Goal: Find specific page/section: Find specific page/section

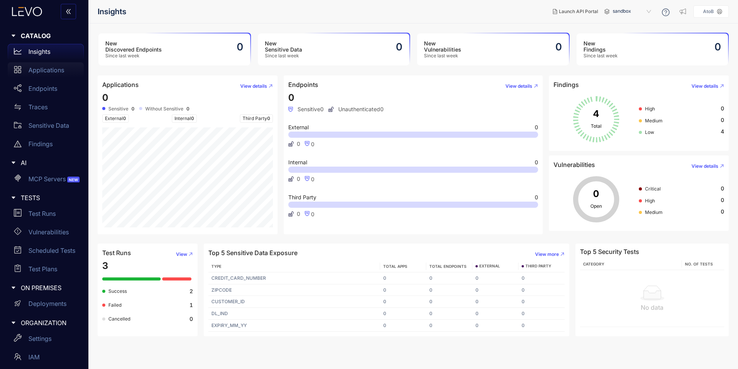
click at [38, 71] on p "Applications" at bounding box center [46, 69] width 36 height 7
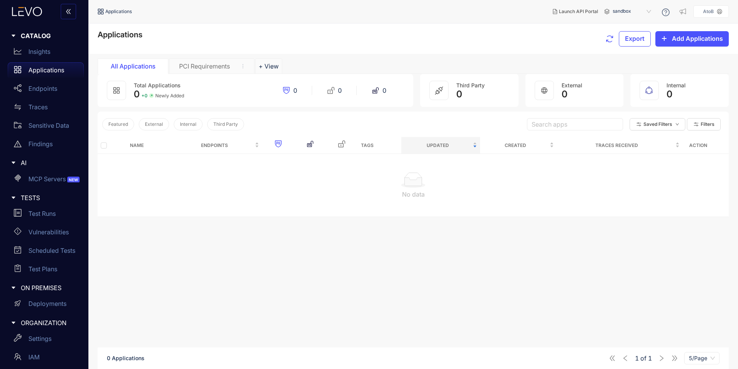
click at [622, 12] on span "sandbox" at bounding box center [633, 11] width 40 height 12
click at [632, 26] on div "production" at bounding box center [636, 24] width 40 height 8
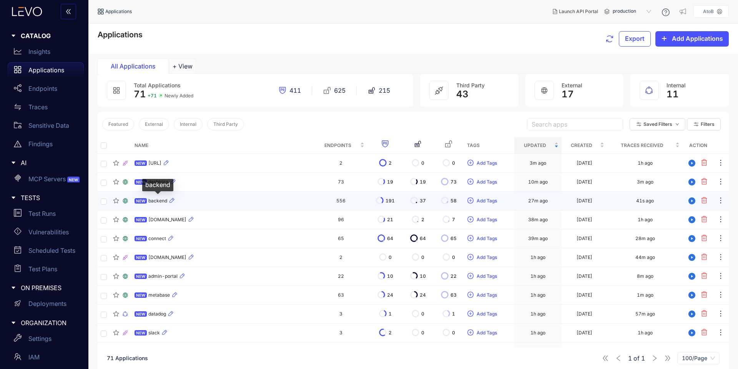
click at [157, 202] on span "backend" at bounding box center [157, 200] width 19 height 5
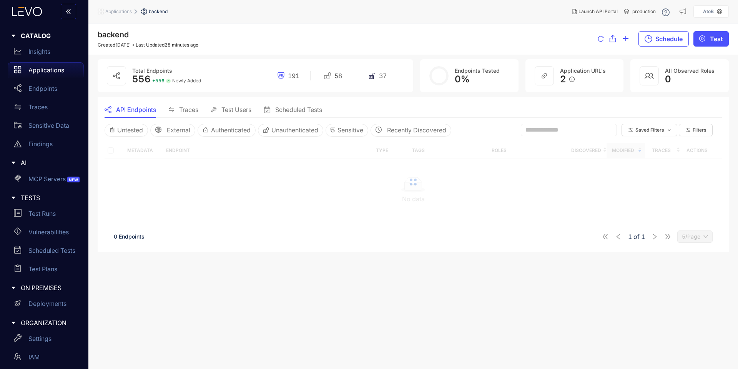
click at [141, 80] on span "556" at bounding box center [141, 78] width 18 height 11
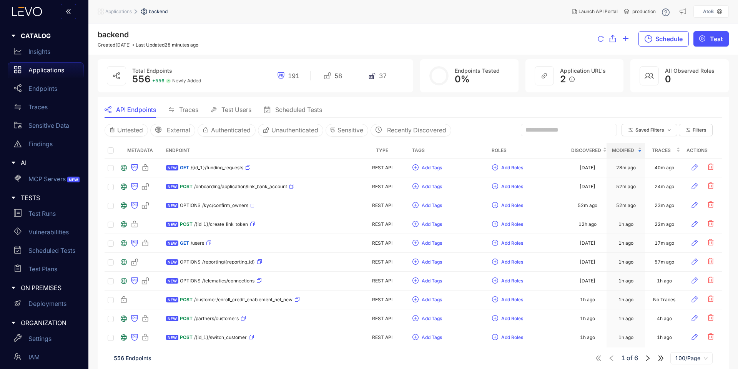
click at [154, 78] on span "+ 556" at bounding box center [158, 80] width 12 height 5
click at [143, 79] on span "556" at bounding box center [141, 78] width 18 height 11
click at [143, 80] on span "556" at bounding box center [141, 78] width 18 height 11
click at [226, 45] on div "backend Created [DATE] Last Updated 28 minutes ago Schedule Test" at bounding box center [413, 38] width 631 height 17
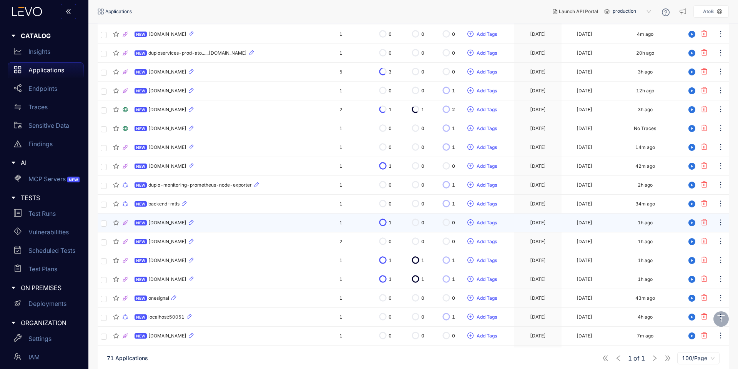
scroll to position [1153, 0]
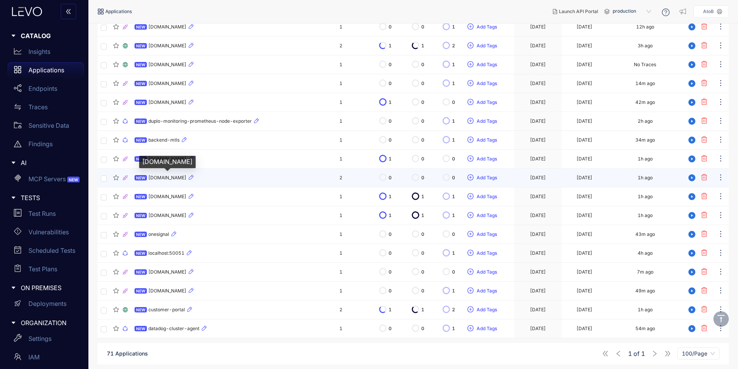
click at [168, 178] on span "[DOMAIN_NAME]" at bounding box center [167, 177] width 38 height 5
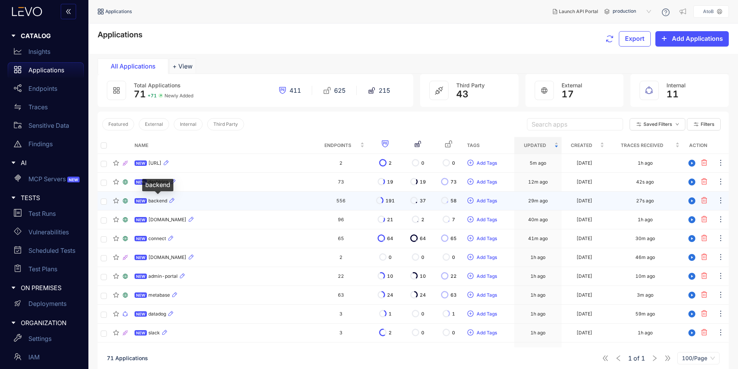
click at [163, 199] on span "backend" at bounding box center [157, 200] width 19 height 5
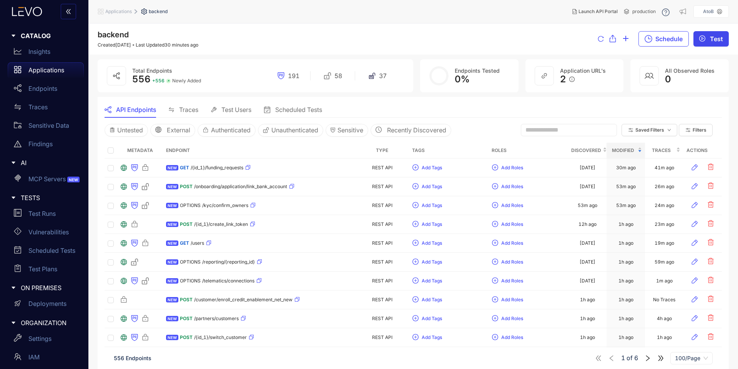
click at [702, 42] on span "play-circle" at bounding box center [702, 38] width 6 height 7
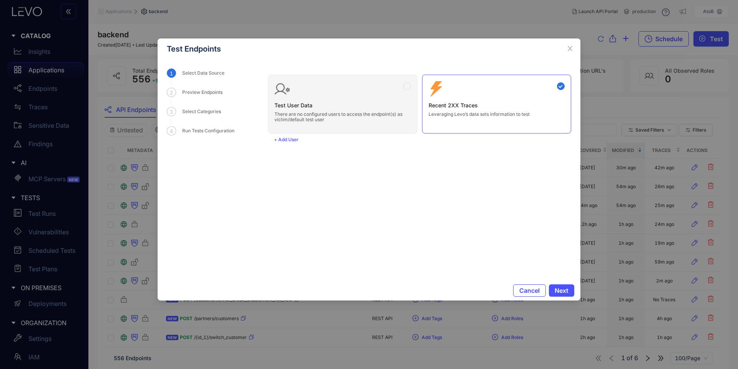
click at [531, 291] on span "Cancel" at bounding box center [529, 290] width 20 height 7
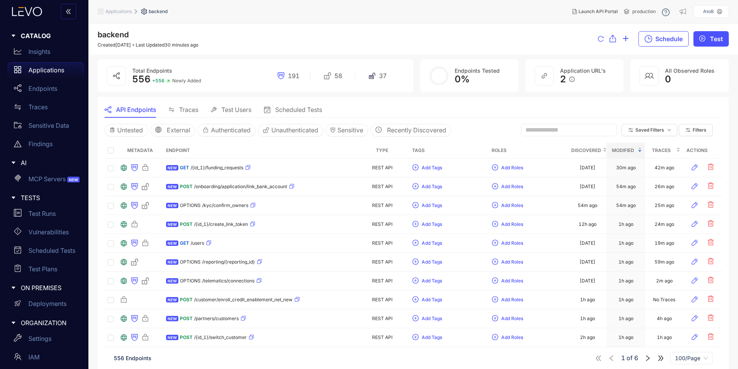
click at [476, 17] on nav "Applications backend" at bounding box center [332, 12] width 468 height 14
click at [430, 7] on nav "Applications backend" at bounding box center [332, 12] width 468 height 14
